Goal: Task Accomplishment & Management: Use online tool/utility

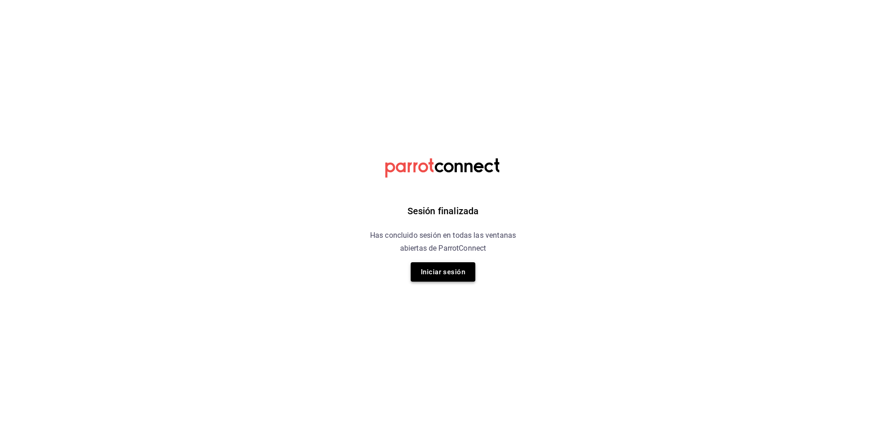
click at [439, 276] on button "Iniciar sesión" at bounding box center [443, 271] width 65 height 19
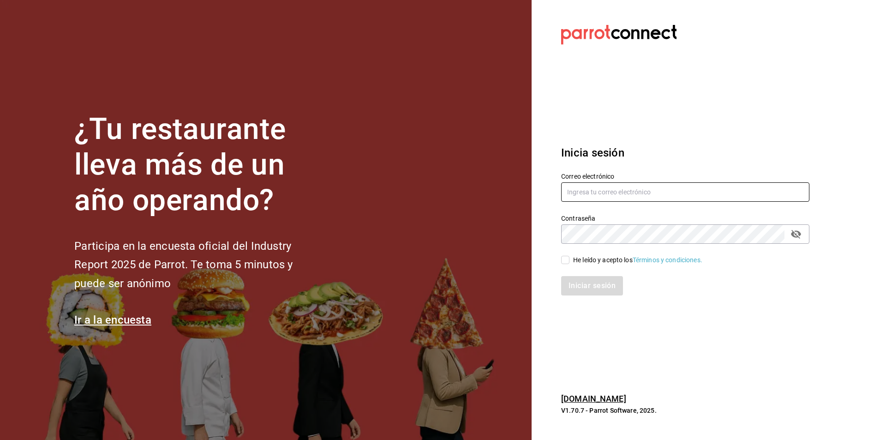
click at [620, 194] on input "text" at bounding box center [685, 191] width 248 height 19
type input "[PERSON_NAME][EMAIL_ADDRESS][DOMAIN_NAME]"
click at [570, 266] on div "Iniciar sesión" at bounding box center [679, 280] width 259 height 30
click at [566, 263] on input "He leído y acepto los Términos y condiciones." at bounding box center [565, 260] width 8 height 8
checkbox input "true"
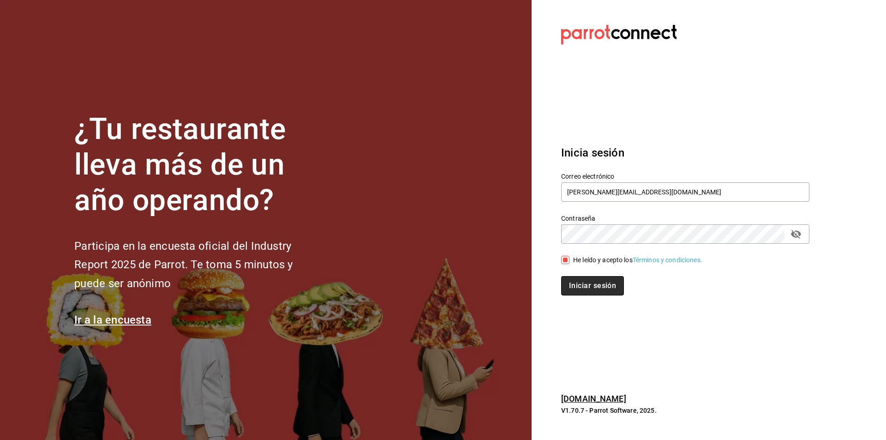
click at [577, 287] on button "Iniciar sesión" at bounding box center [592, 285] width 63 height 19
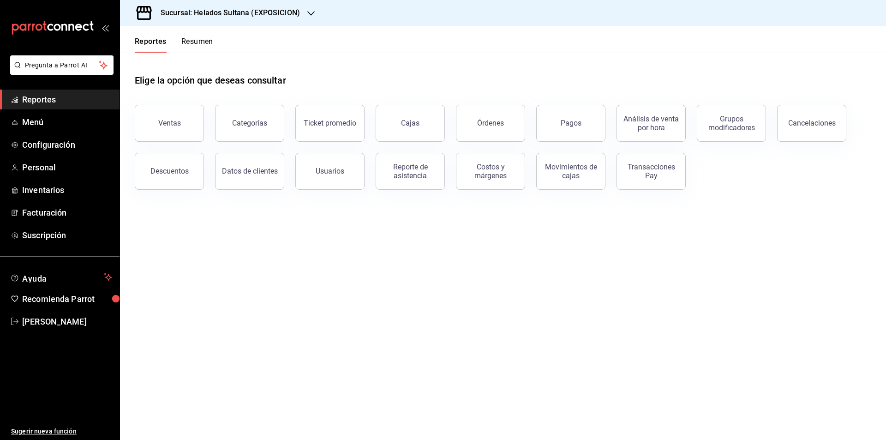
click at [221, 12] on h3 "Sucursal: Helados Sultana (EXPOSICION)" at bounding box center [226, 12] width 147 height 11
click at [205, 53] on div "Helados Sultana (VASCONCELOS)" at bounding box center [189, 60] width 138 height 21
click at [52, 132] on ul "Reportes Menú Configuración Personal Inventarios Facturación Suscripción" at bounding box center [59, 166] width 119 height 155
click at [41, 128] on span "Menú" at bounding box center [67, 122] width 90 height 12
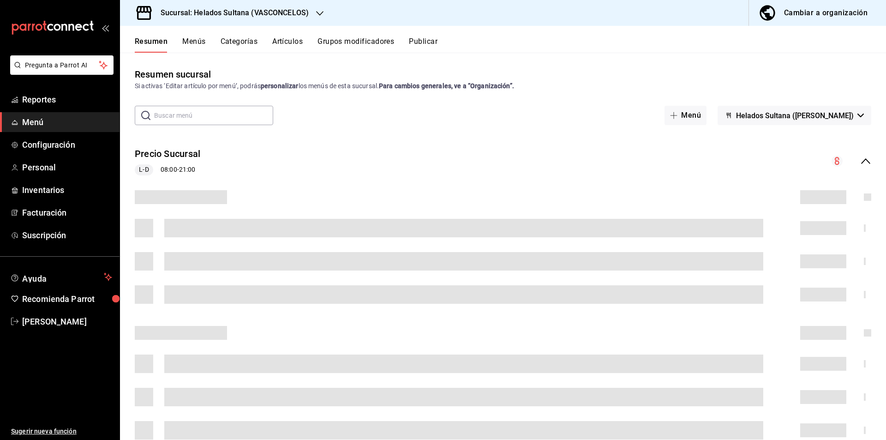
click at [860, 162] on icon "collapse-menu-row" at bounding box center [865, 160] width 11 height 11
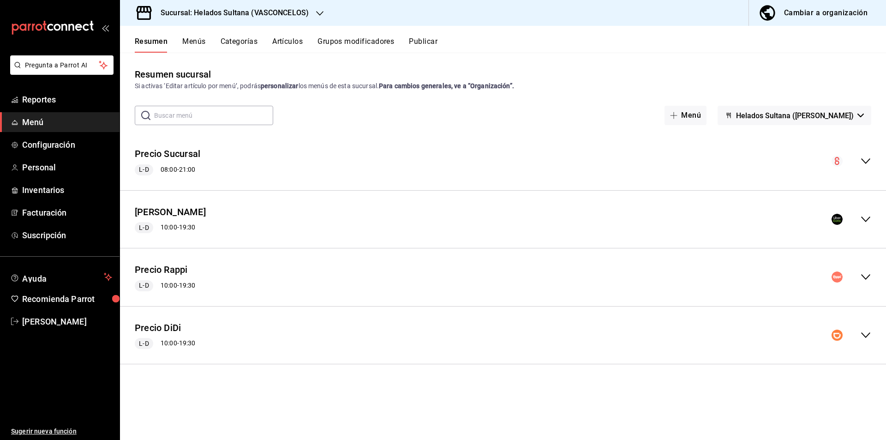
click at [866, 219] on icon "collapse-menu-row" at bounding box center [865, 219] width 11 height 11
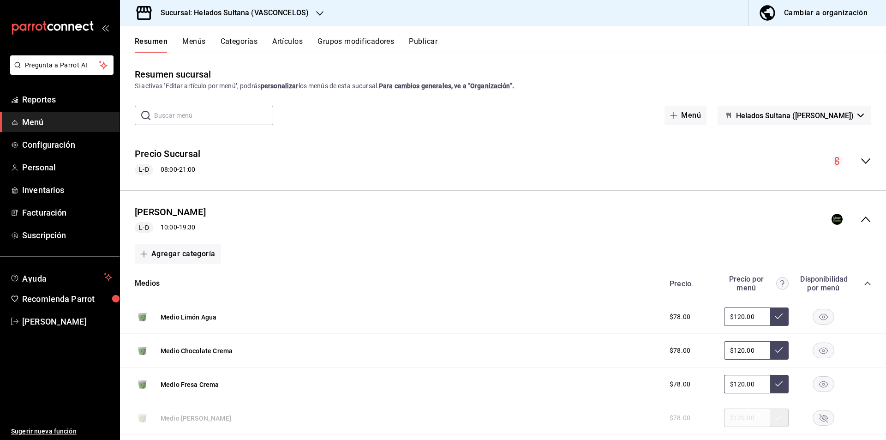
click at [860, 222] on icon "collapse-menu-row" at bounding box center [865, 219] width 11 height 11
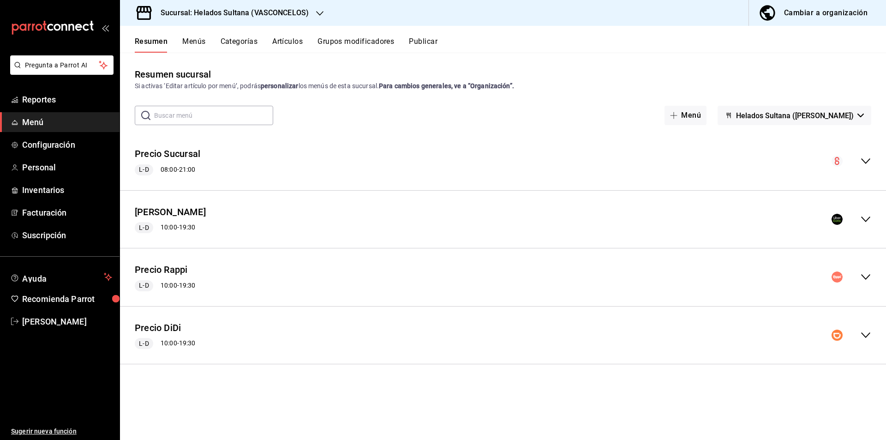
click at [863, 221] on icon "collapse-menu-row" at bounding box center [865, 219] width 11 height 11
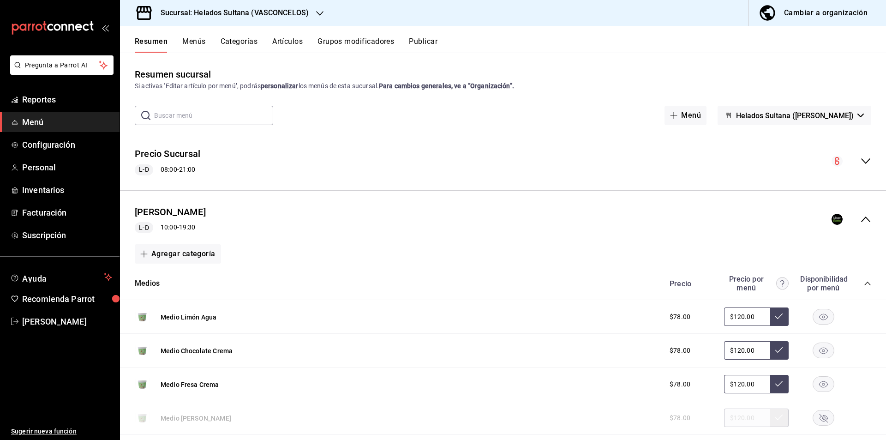
click at [863, 280] on icon "collapse-category-row" at bounding box center [866, 283] width 7 height 7
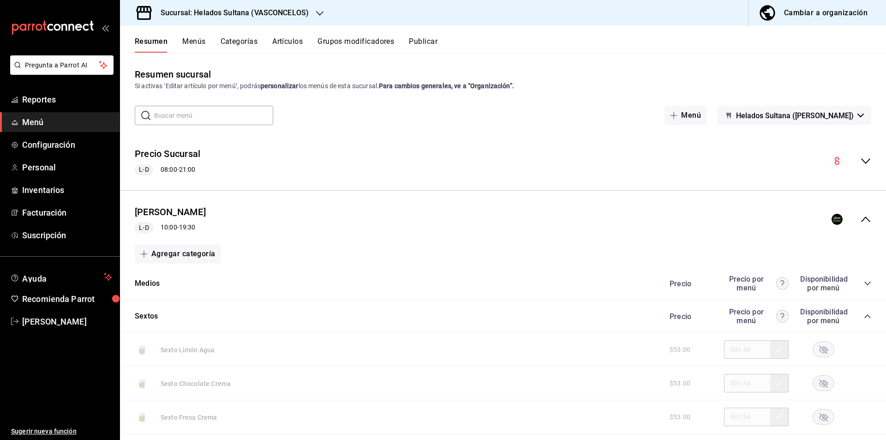
click at [863, 316] on icon "collapse-category-row" at bounding box center [866, 315] width 7 height 7
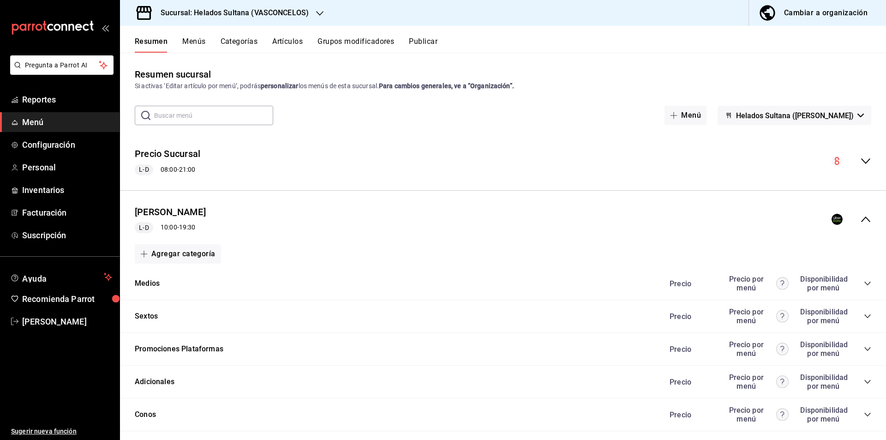
scroll to position [296, 0]
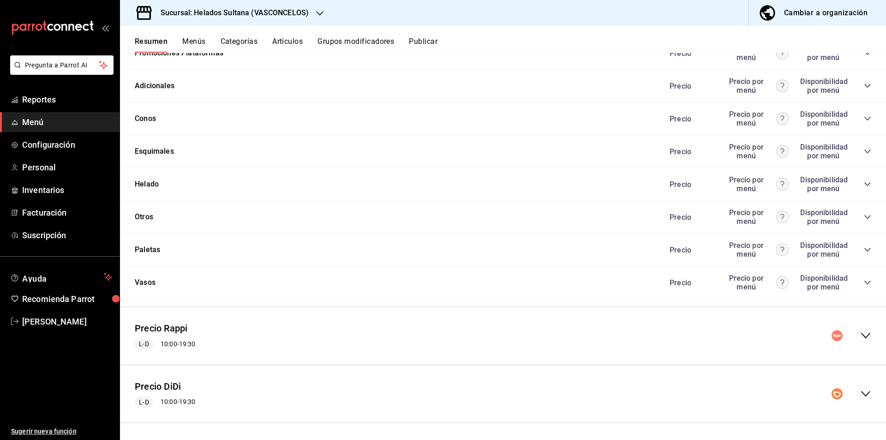
click at [863, 187] on icon "collapse-category-row" at bounding box center [866, 183] width 7 height 7
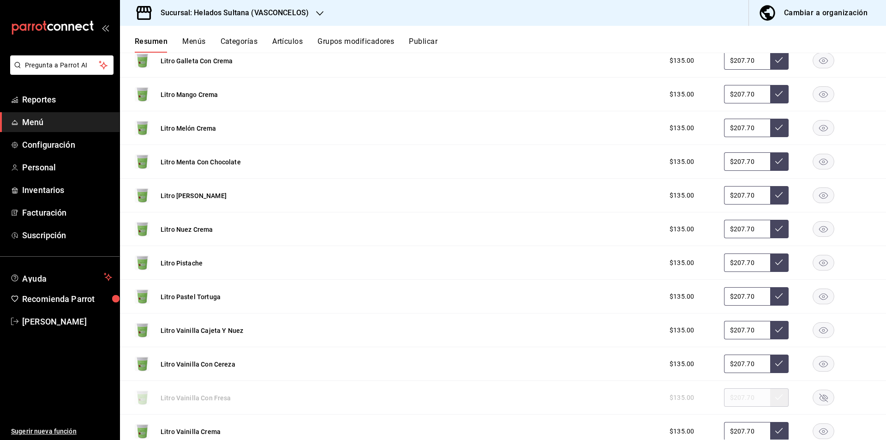
scroll to position [862, 0]
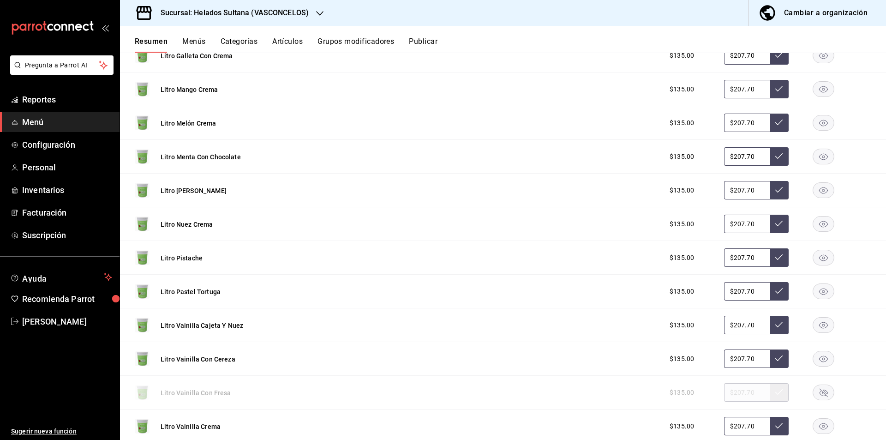
click at [829, 232] on div at bounding box center [823, 224] width 46 height 16
click at [817, 223] on rect "button" at bounding box center [823, 223] width 21 height 15
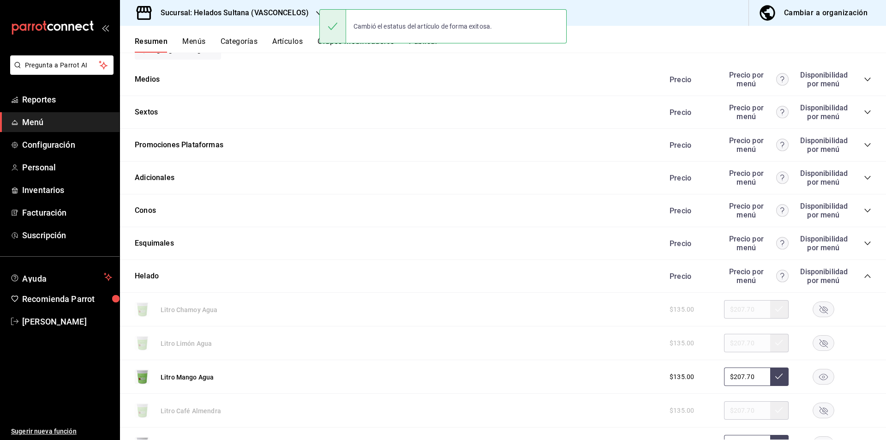
scroll to position [196, 0]
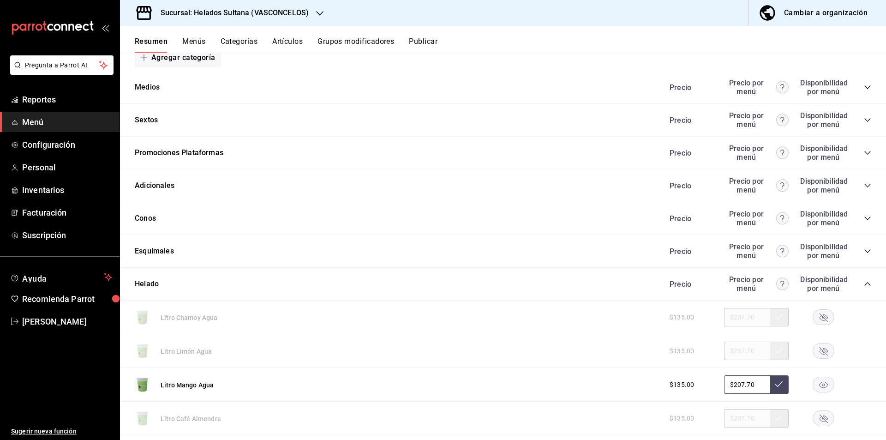
click at [863, 287] on span "collapse-category-row" at bounding box center [866, 283] width 7 height 7
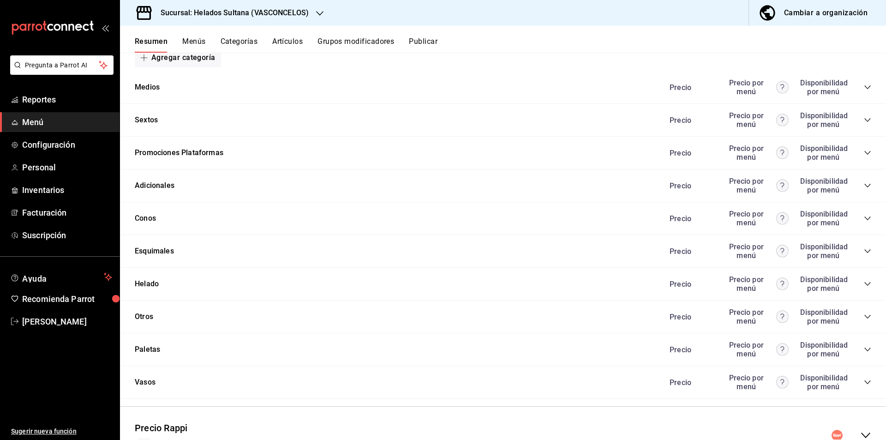
click at [877, 143] on div "Promociones Plataformas Precio Precio por menú Disponibilidad por menú" at bounding box center [503, 153] width 766 height 33
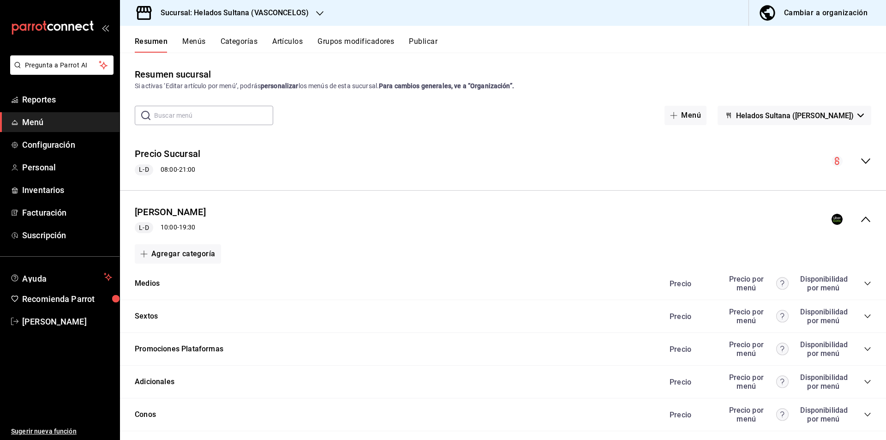
click at [862, 229] on div "Precio Uber L-D 10:00 - 19:30" at bounding box center [503, 219] width 766 height 43
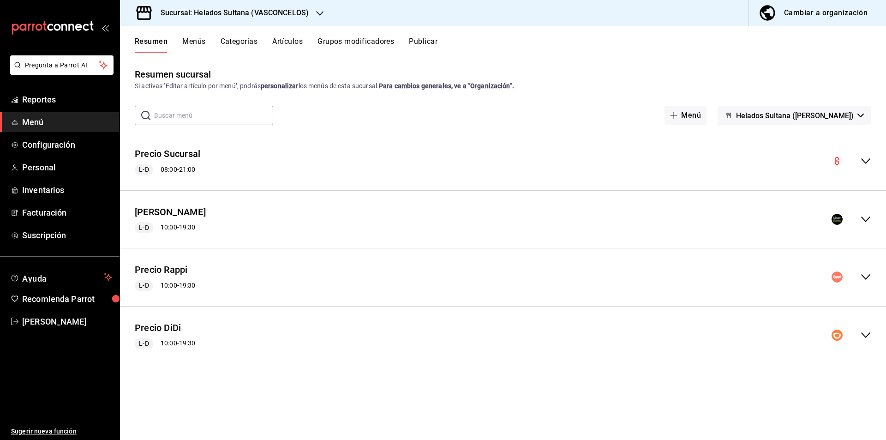
click at [862, 286] on div "Precio Rappi L-D 10:00 - 19:30" at bounding box center [503, 277] width 766 height 43
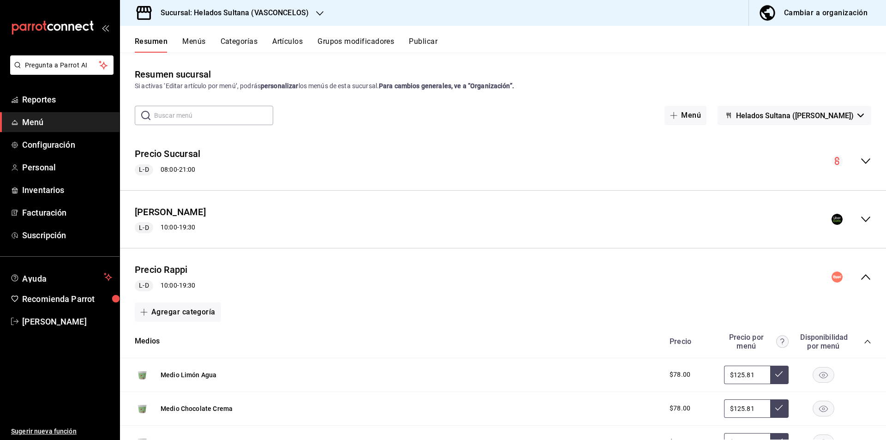
scroll to position [205, 0]
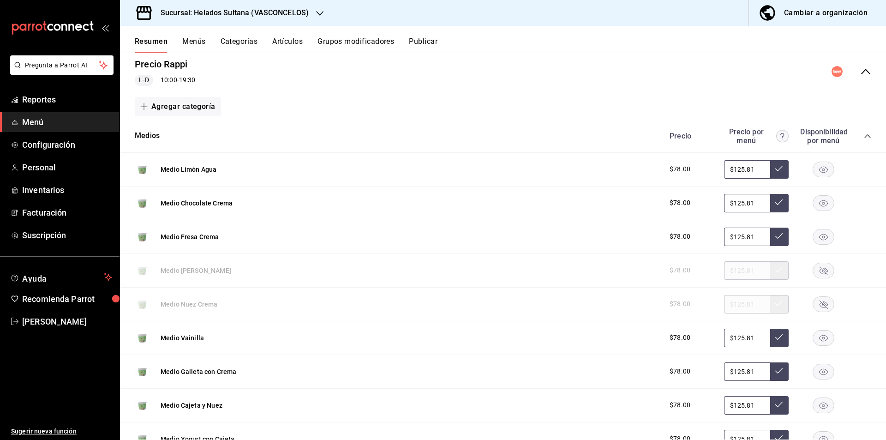
click at [863, 138] on icon "collapse-category-row" at bounding box center [866, 135] width 7 height 7
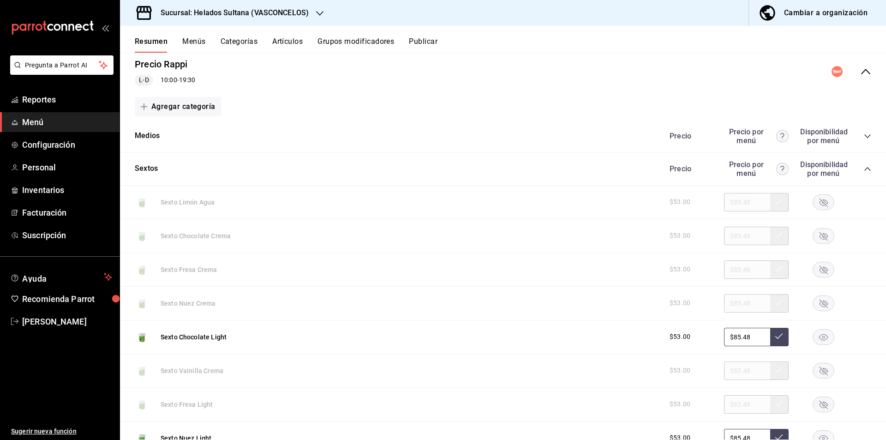
click at [863, 170] on icon "collapse-category-row" at bounding box center [866, 168] width 7 height 7
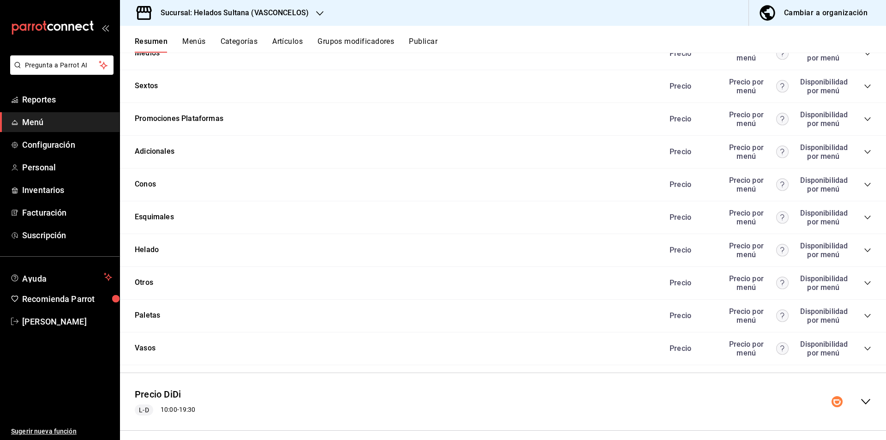
scroll to position [290, 0]
click at [863, 245] on icon "collapse-category-row" at bounding box center [866, 247] width 7 height 7
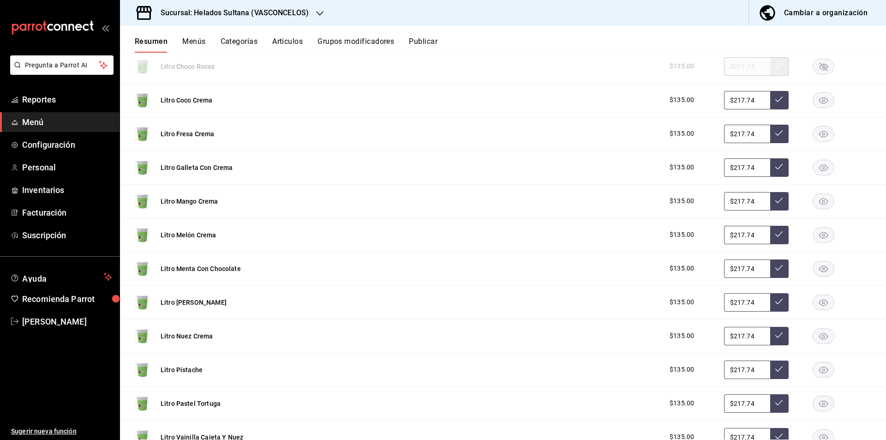
scroll to position [813, 0]
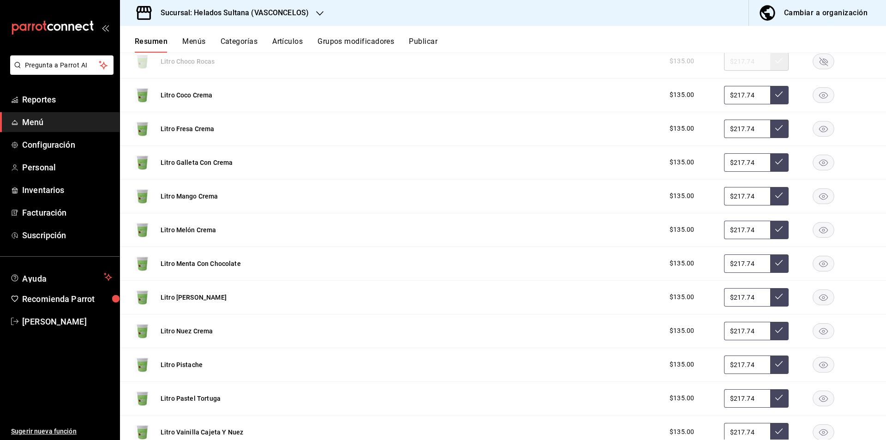
click at [821, 331] on rect "button" at bounding box center [823, 330] width 21 height 15
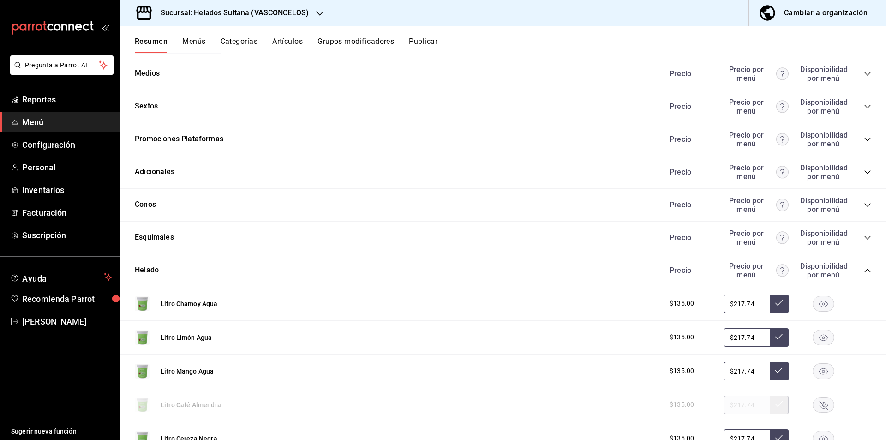
scroll to position [217, 0]
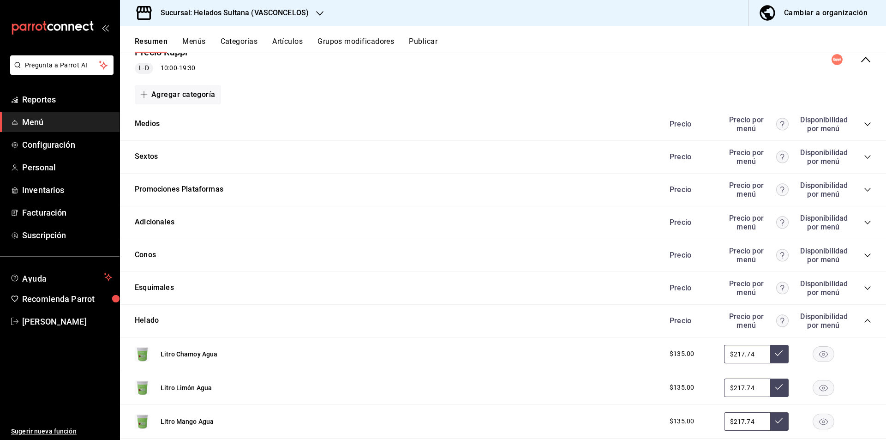
click at [863, 322] on icon "collapse-category-row" at bounding box center [866, 320] width 7 height 7
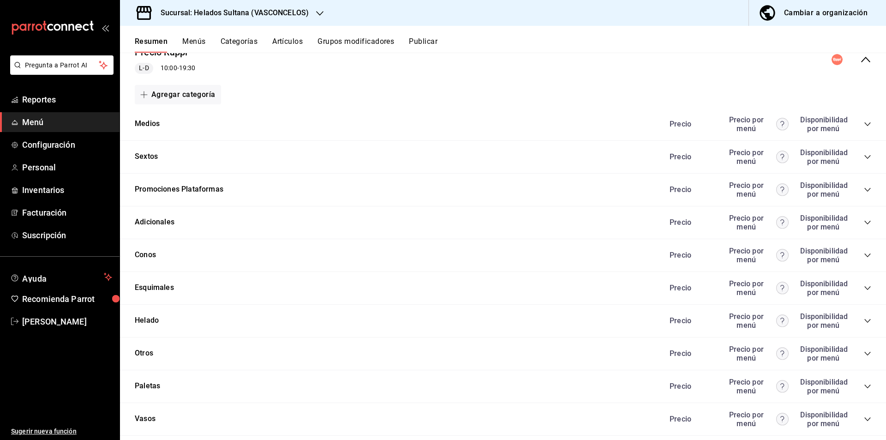
click at [852, 69] on div "Precio Rappi L-D 10:00 - 19:30" at bounding box center [503, 59] width 766 height 43
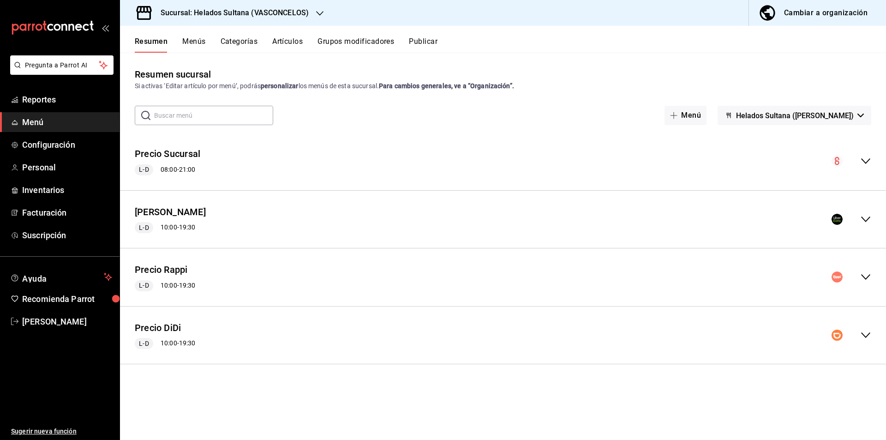
scroll to position [0, 0]
click at [865, 328] on div "Precio DiDi L-D 10:00 - 19:30" at bounding box center [503, 335] width 766 height 43
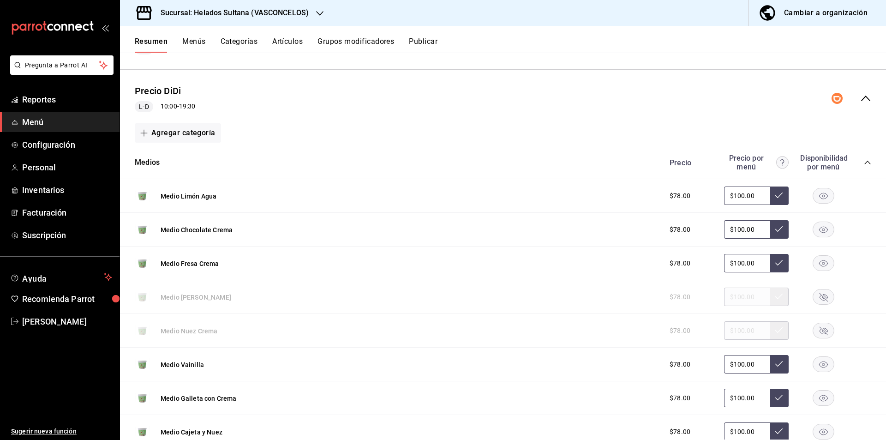
scroll to position [238, 0]
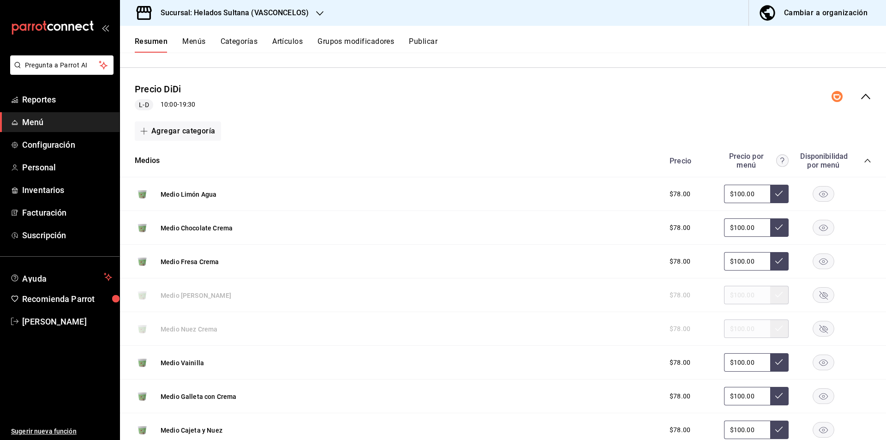
click at [863, 157] on icon "collapse-category-row" at bounding box center [866, 160] width 7 height 7
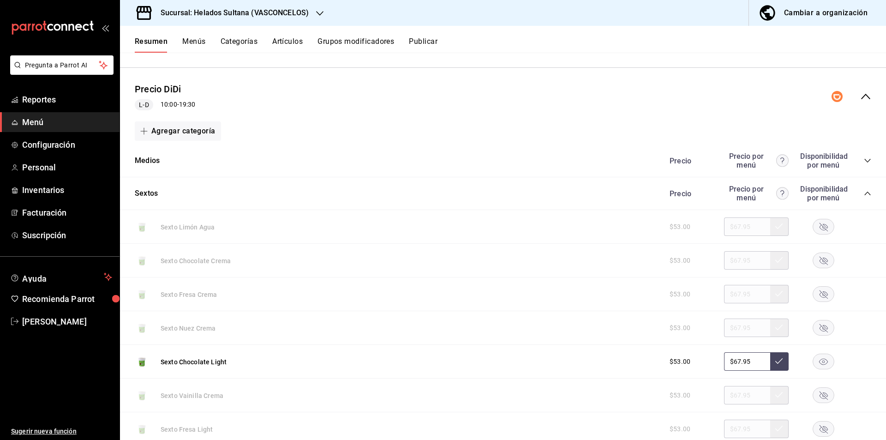
click at [863, 196] on icon "collapse-category-row" at bounding box center [866, 193] width 7 height 7
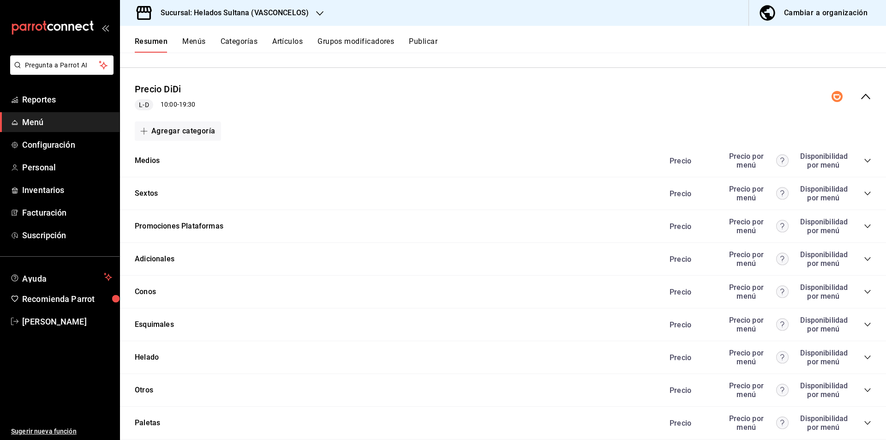
scroll to position [298, 0]
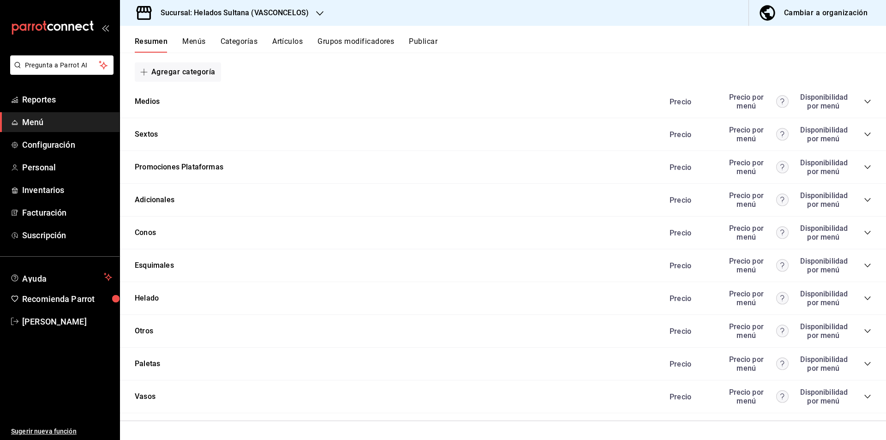
click at [863, 298] on icon "collapse-category-row" at bounding box center [866, 297] width 7 height 7
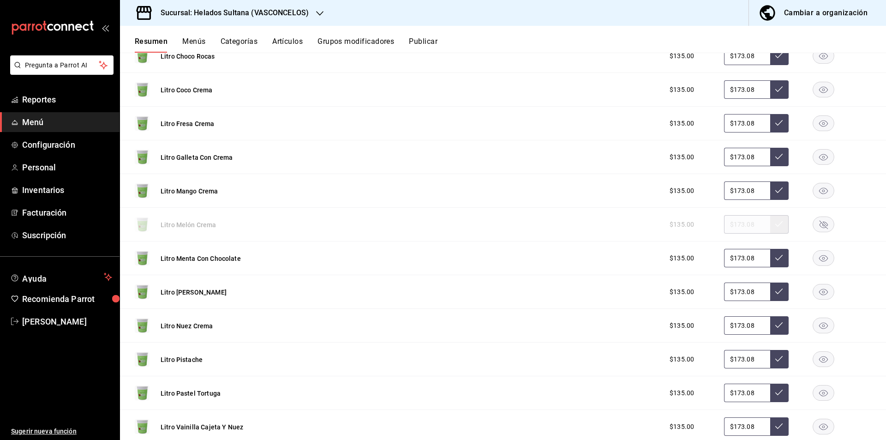
scroll to position [878, 0]
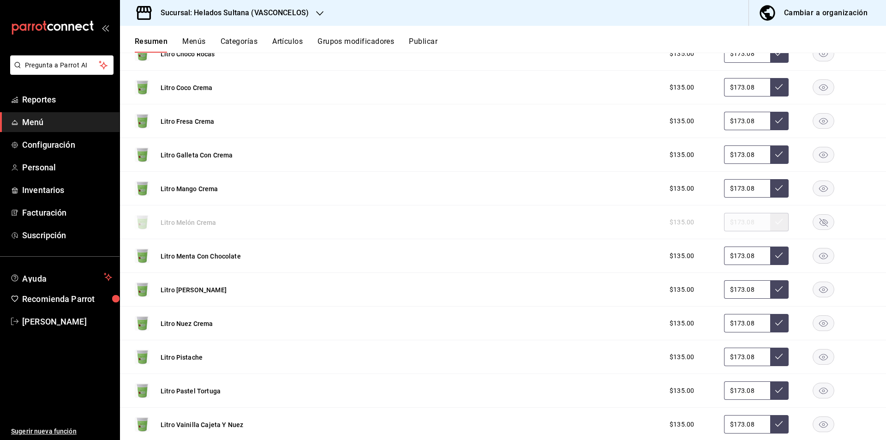
click at [813, 330] on rect "button" at bounding box center [823, 322] width 21 height 15
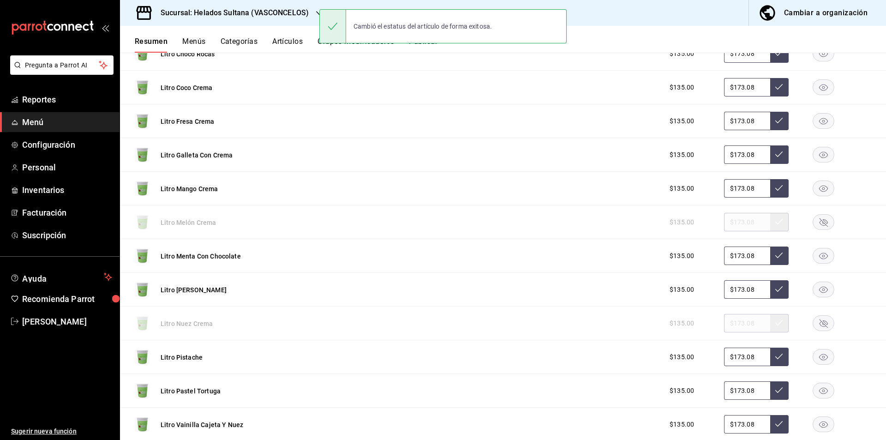
click at [423, 48] on button "Publicar" at bounding box center [423, 45] width 29 height 16
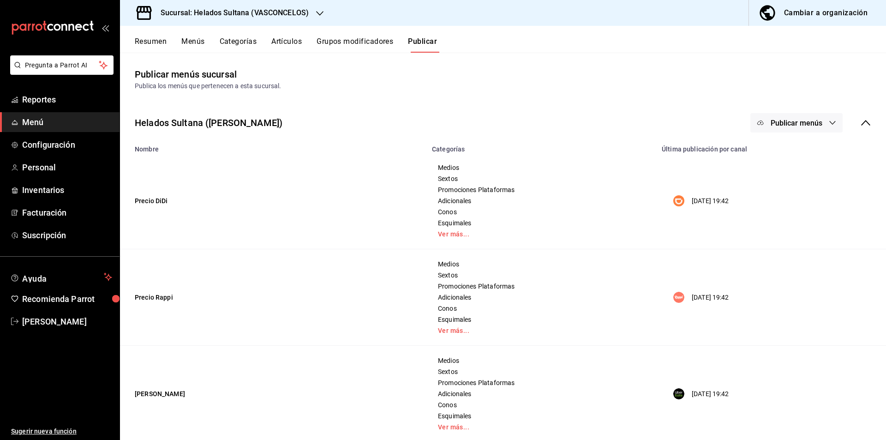
click at [802, 117] on button "Publicar menús" at bounding box center [796, 122] width 92 height 19
click at [775, 150] on div at bounding box center [768, 152] width 26 height 15
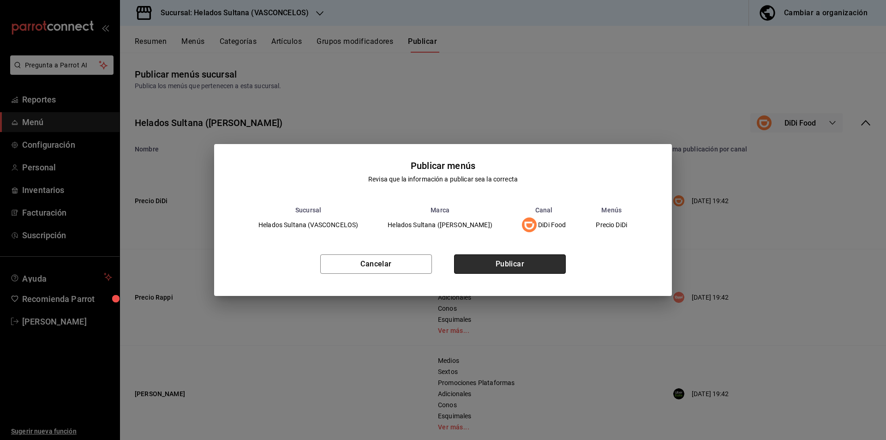
click at [497, 269] on button "Publicar" at bounding box center [510, 263] width 112 height 19
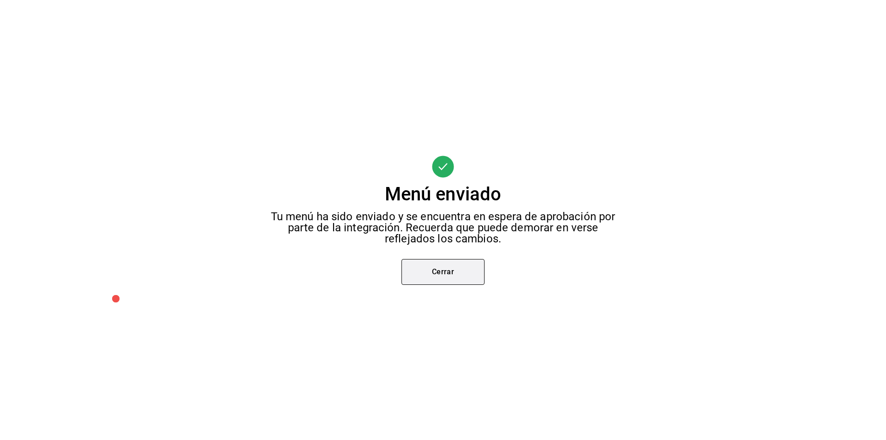
click at [462, 276] on button "Cerrar" at bounding box center [442, 272] width 83 height 26
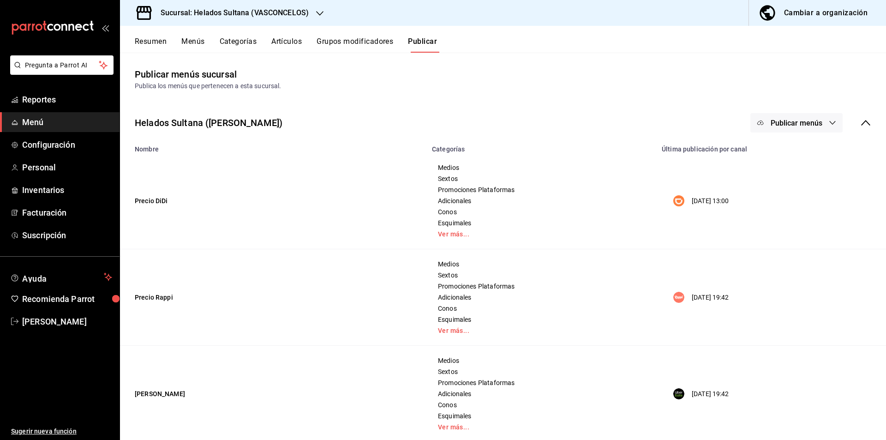
click at [782, 134] on div "Helados Sultana (Vasconcelos) Publicar menús" at bounding box center [503, 123] width 766 height 34
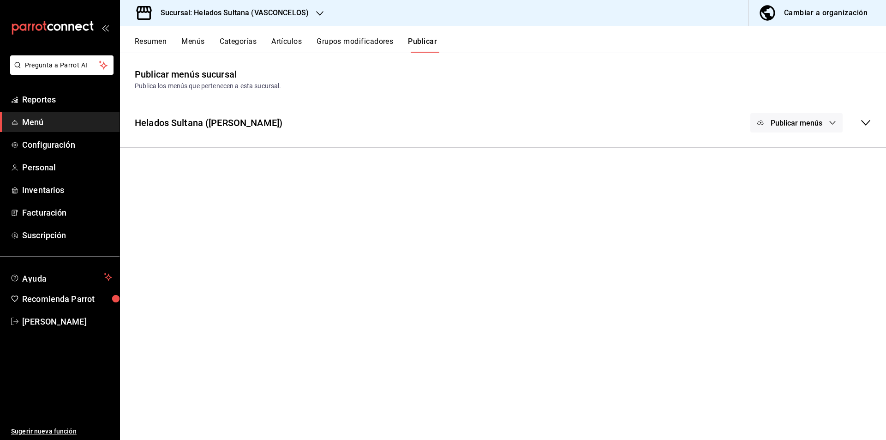
click at [850, 138] on div "Helados Sultana (Vasconcelos) Publicar menús" at bounding box center [503, 123] width 766 height 34
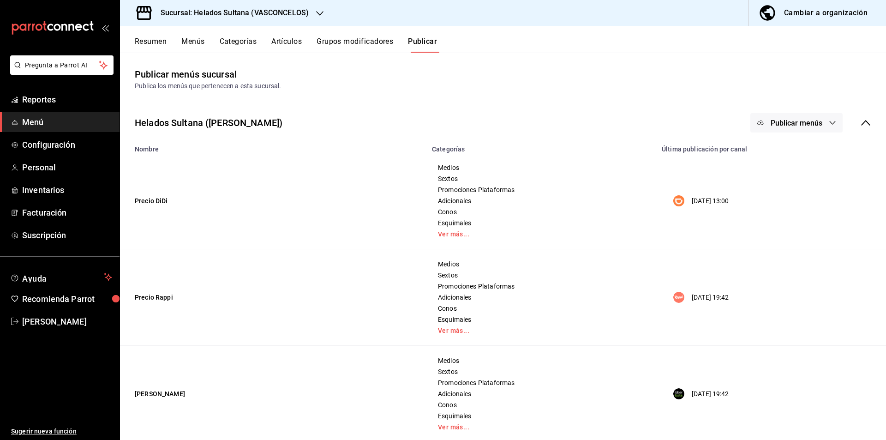
click at [822, 129] on button "Publicar menús" at bounding box center [796, 122] width 92 height 19
click at [789, 172] on li "Rappi" at bounding box center [789, 179] width 85 height 26
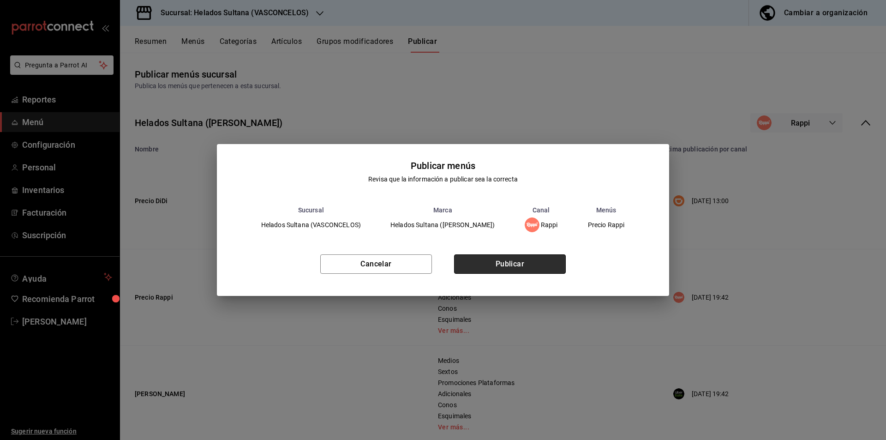
click at [548, 272] on button "Publicar" at bounding box center [510, 263] width 112 height 19
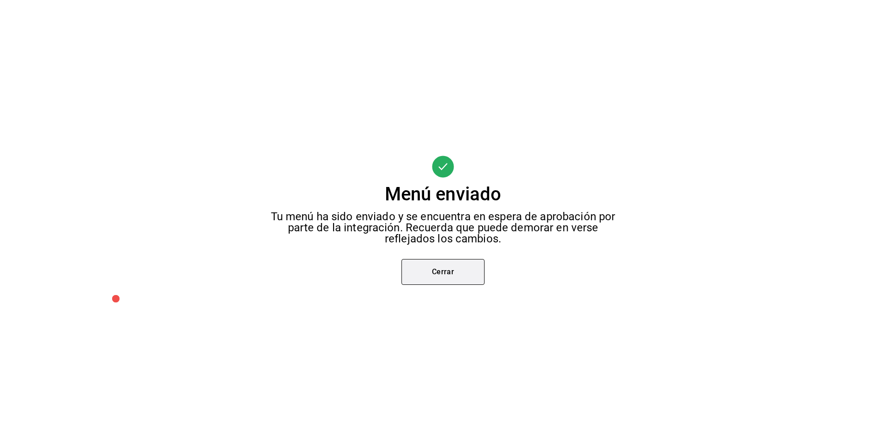
click at [460, 283] on button "Cerrar" at bounding box center [442, 272] width 83 height 26
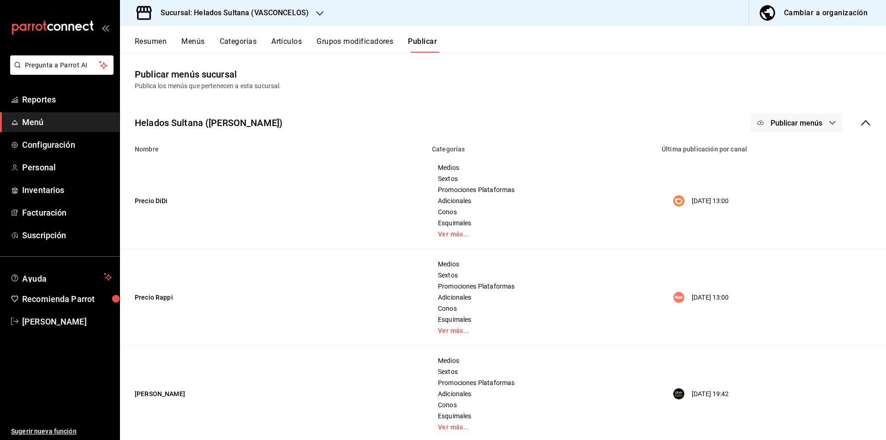
click at [786, 129] on button "Publicar menús" at bounding box center [796, 122] width 92 height 19
click at [781, 200] on span "Uber Eats" at bounding box center [802, 205] width 44 height 10
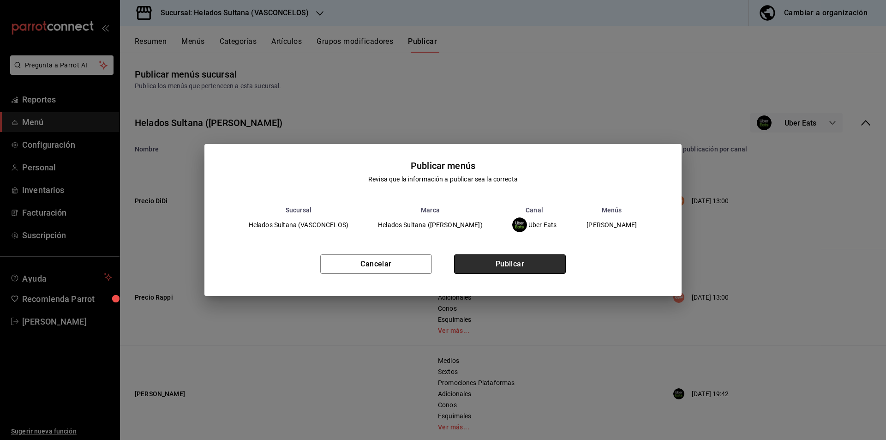
click at [500, 262] on button "Publicar" at bounding box center [510, 263] width 112 height 19
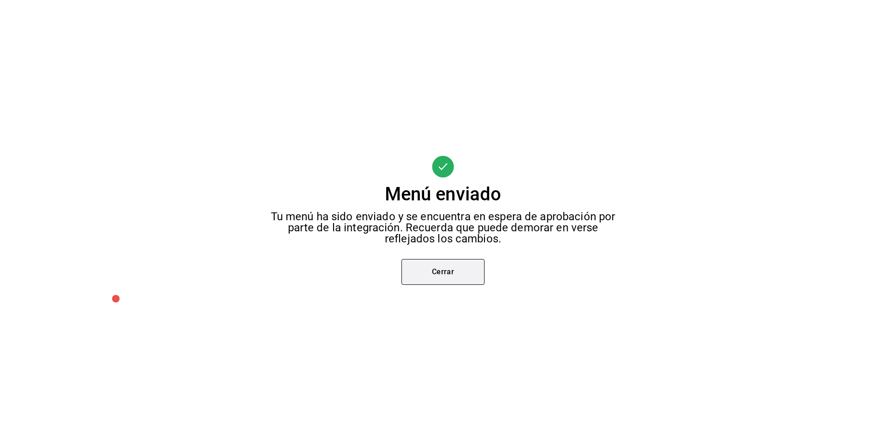
click at [466, 270] on button "Cerrar" at bounding box center [442, 272] width 83 height 26
